Goal: Navigation & Orientation: Understand site structure

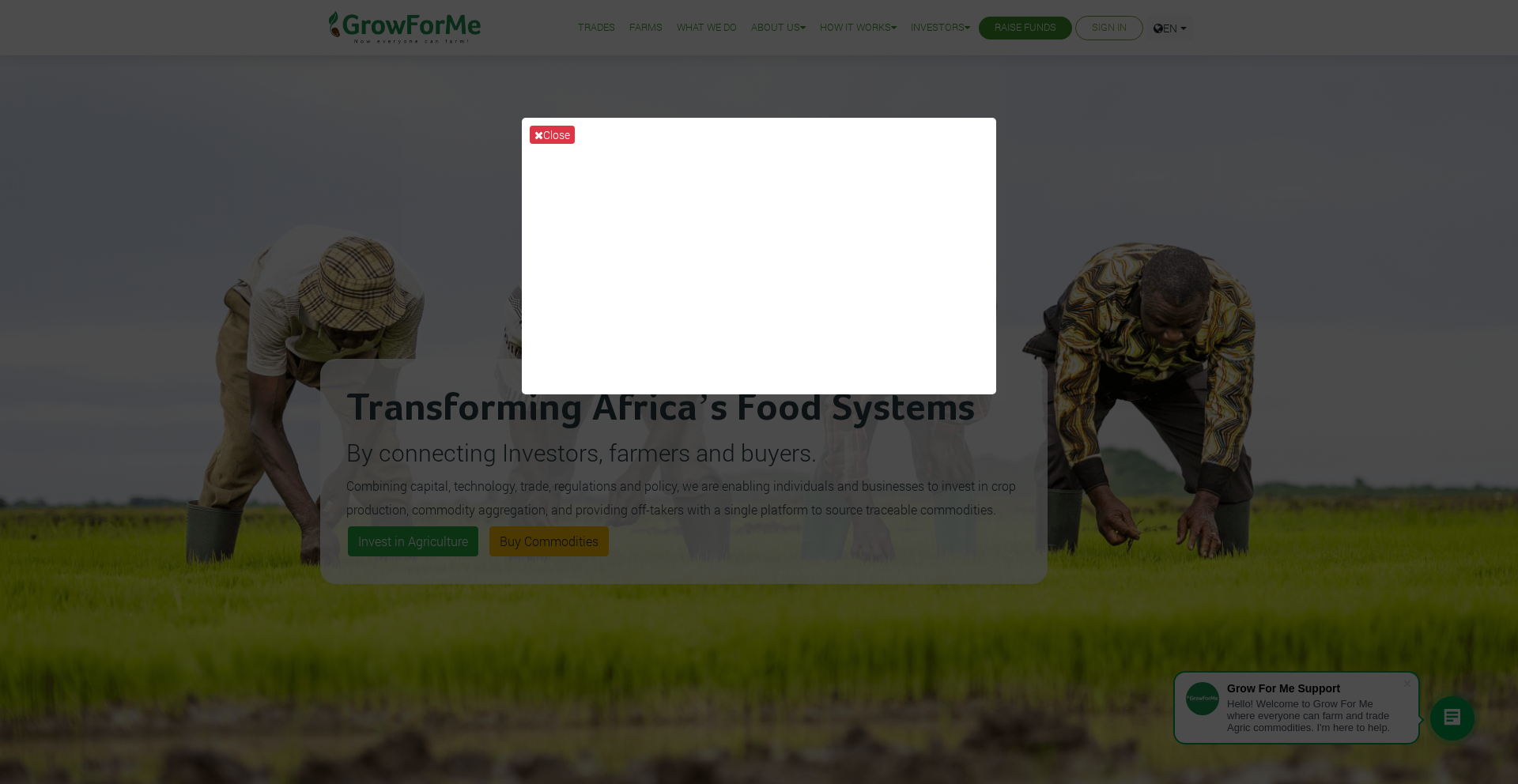
click at [1089, 299] on div "Close" at bounding box center [759, 392] width 1518 height 784
click at [545, 135] on button "Close" at bounding box center [552, 135] width 45 height 19
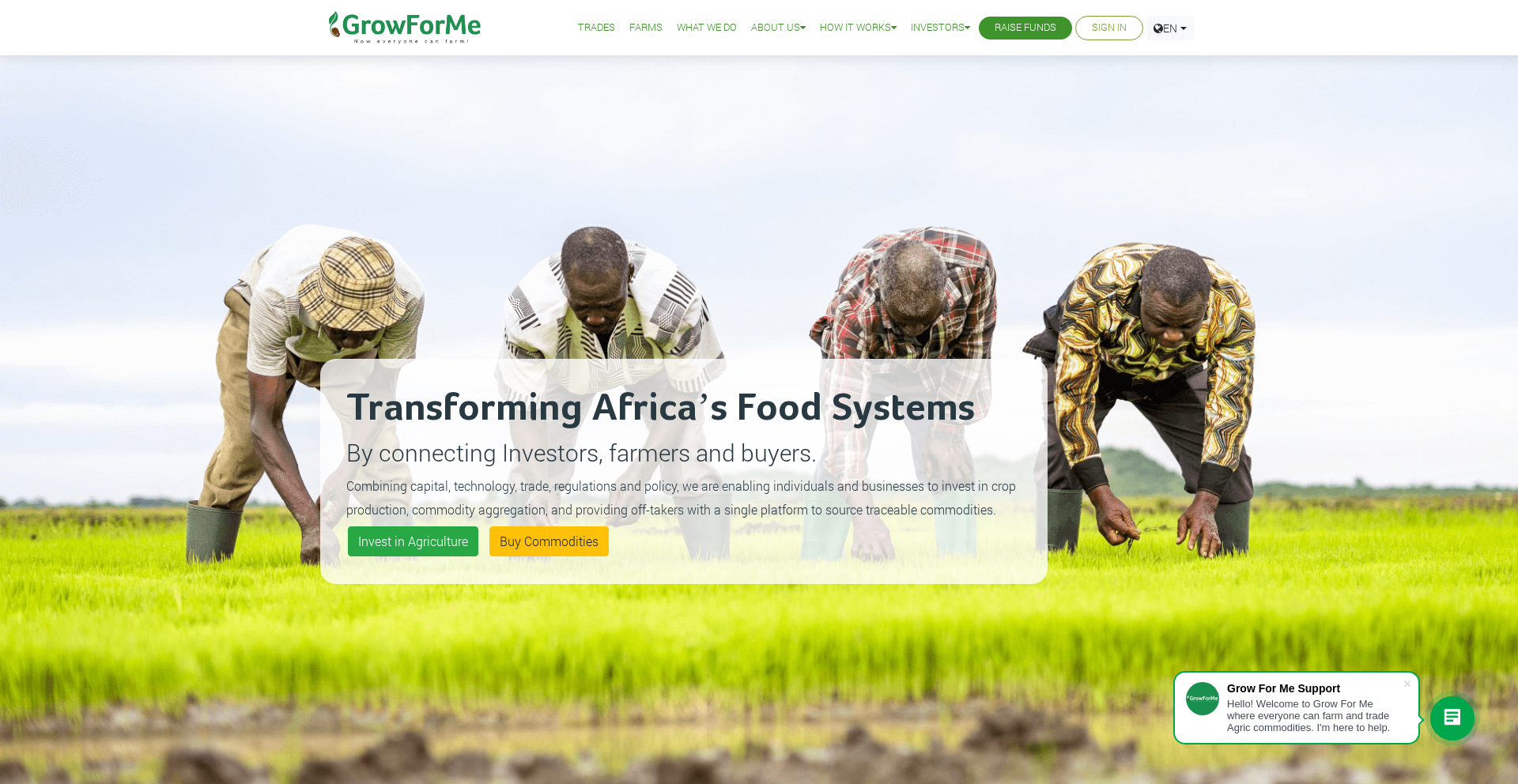
click at [591, 29] on link "Trades" at bounding box center [596, 27] width 37 height 17
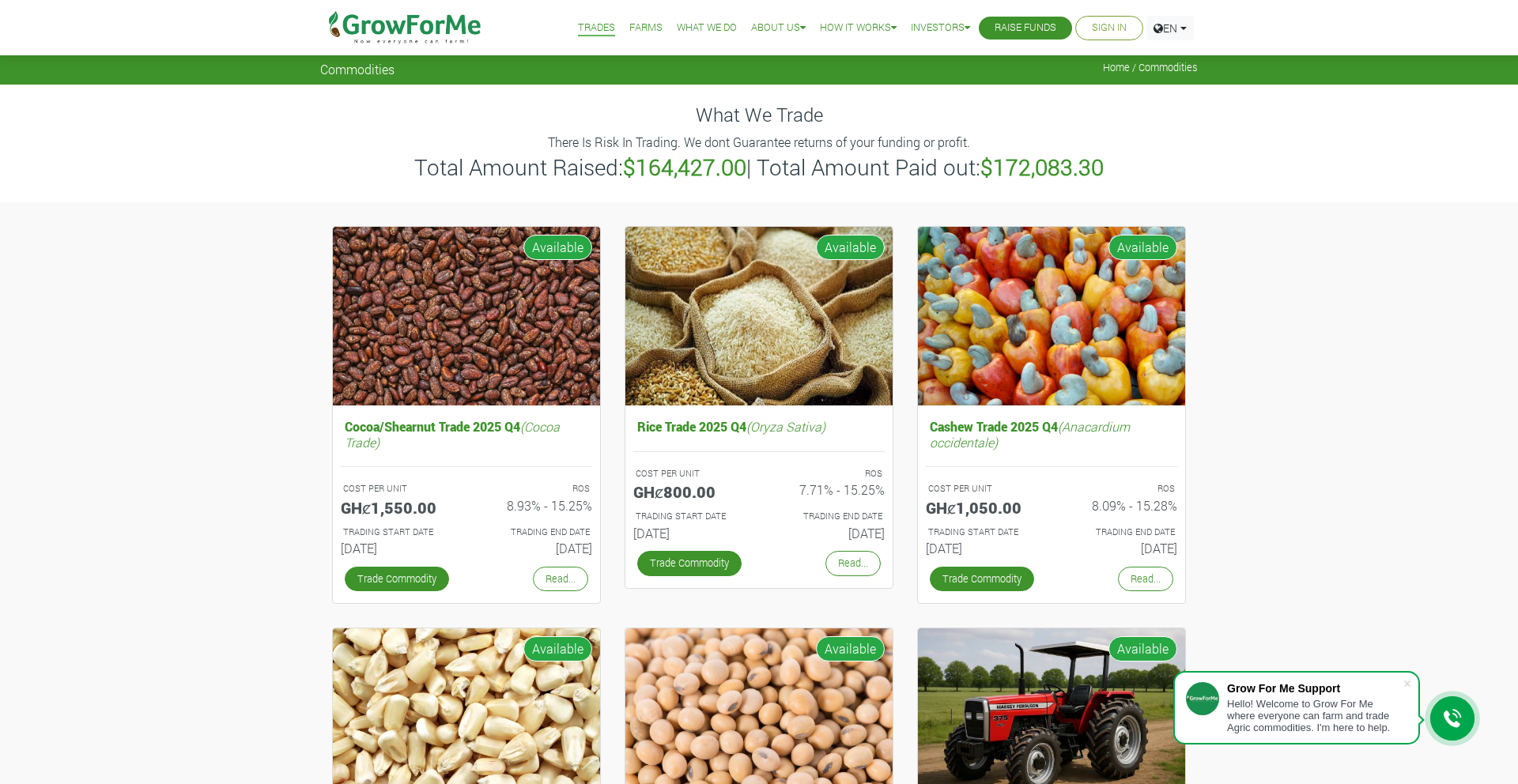
click at [629, 27] on link "Farms" at bounding box center [646, 27] width 33 height 17
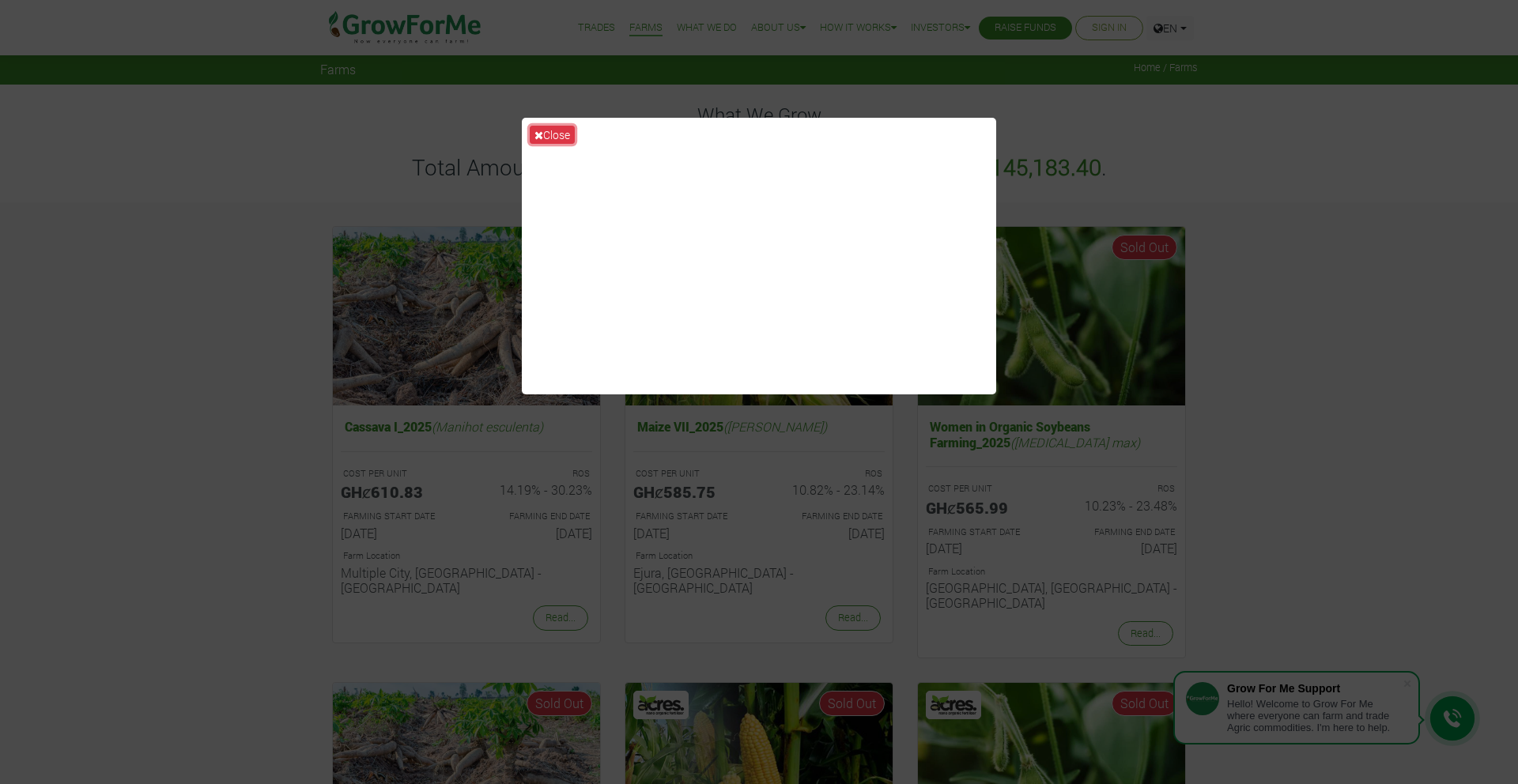
click at [546, 133] on button "Close" at bounding box center [552, 135] width 45 height 19
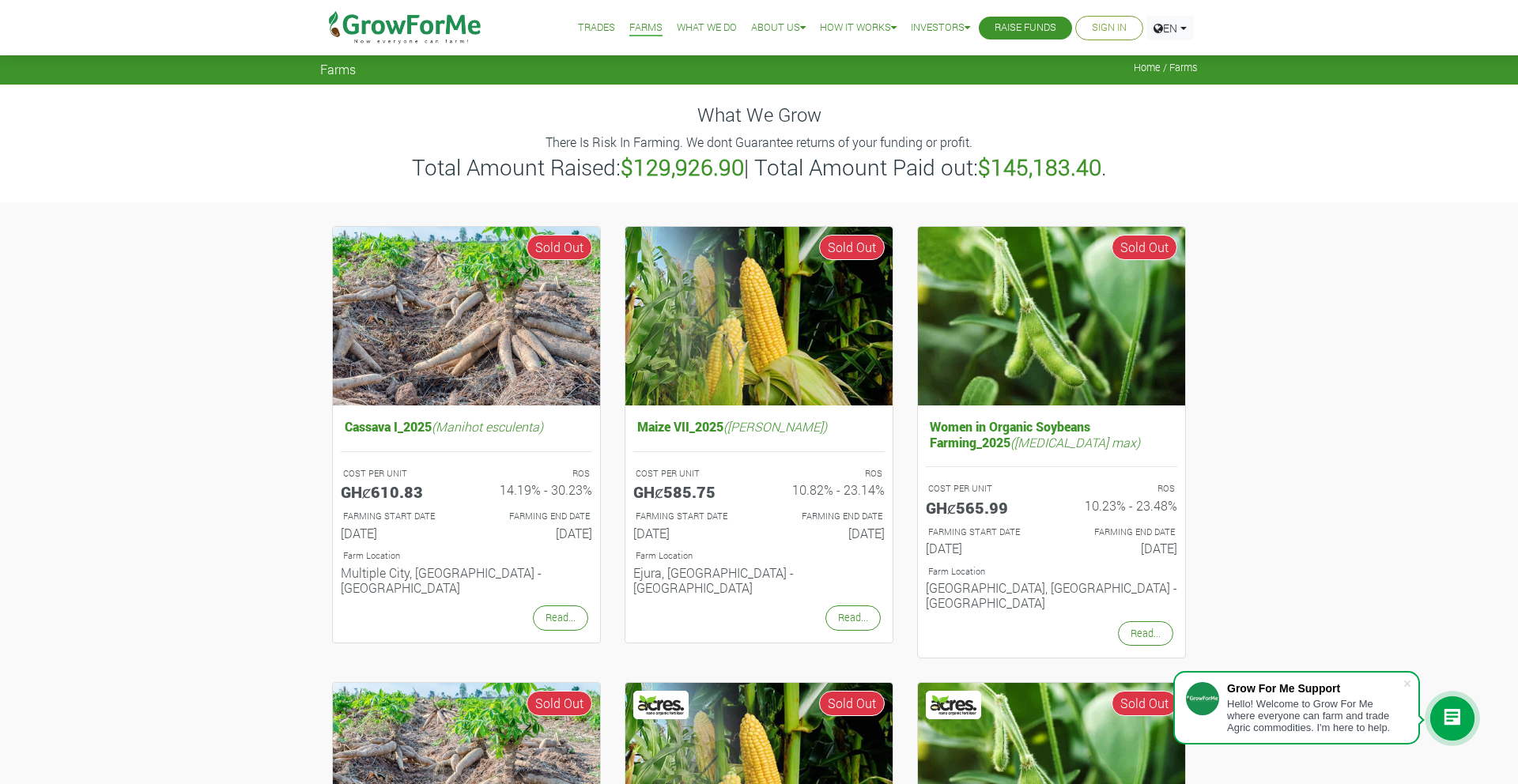
click at [718, 19] on link "What We Do" at bounding box center [707, 27] width 60 height 17
